Goal: Task Accomplishment & Management: Manage account settings

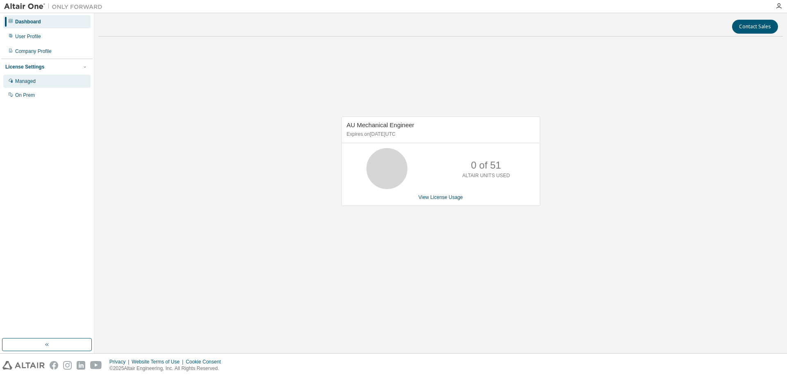
click at [35, 83] on div "Managed" at bounding box center [25, 81] width 21 height 7
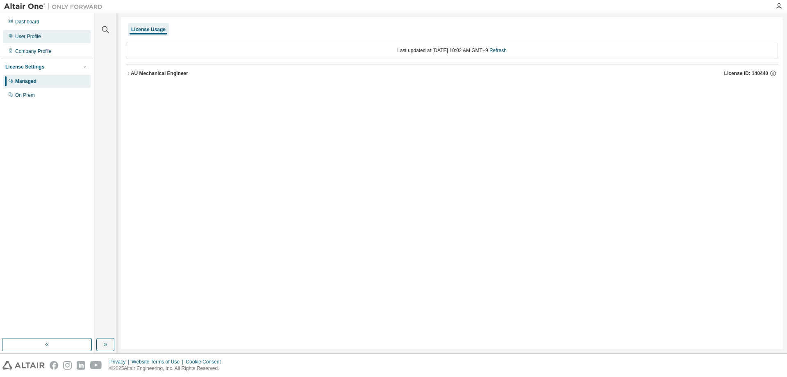
click at [32, 36] on div "User Profile" at bounding box center [28, 36] width 26 height 7
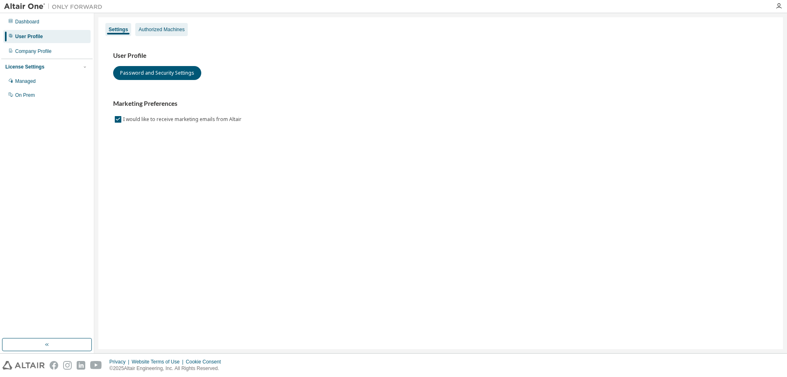
click at [150, 34] on div "Authorized Machines" at bounding box center [161, 29] width 52 height 13
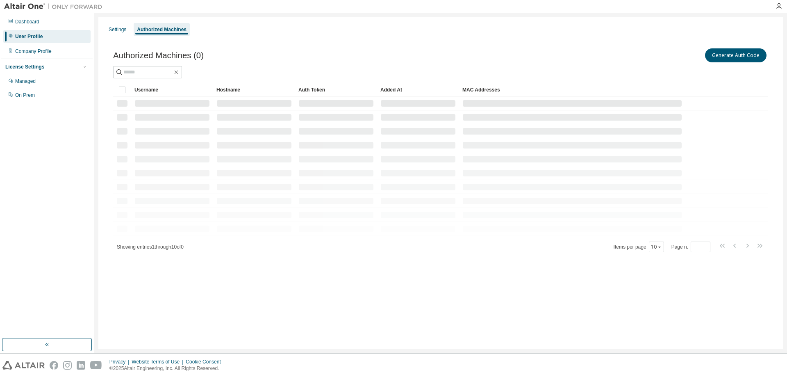
click at [156, 30] on div "Authorized Machines" at bounding box center [162, 29] width 50 height 7
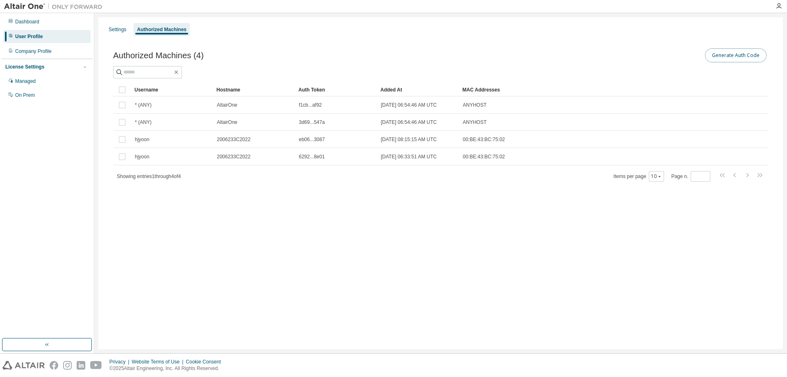
click at [728, 52] on button "Generate Auth Code" at bounding box center [736, 55] width 62 height 14
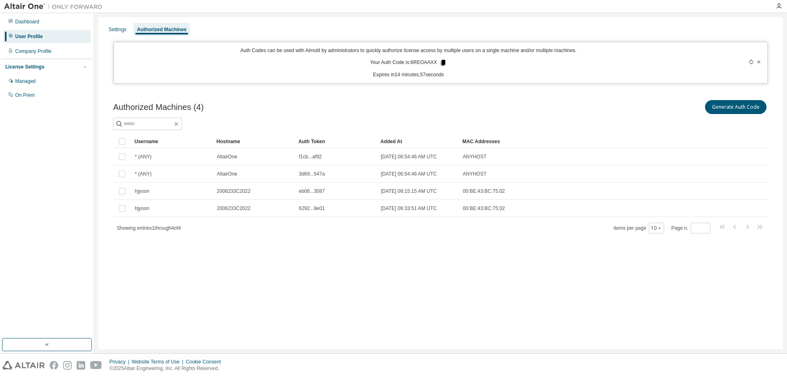
click at [443, 62] on icon at bounding box center [443, 63] width 5 height 6
